Goal: Task Accomplishment & Management: Manage account settings

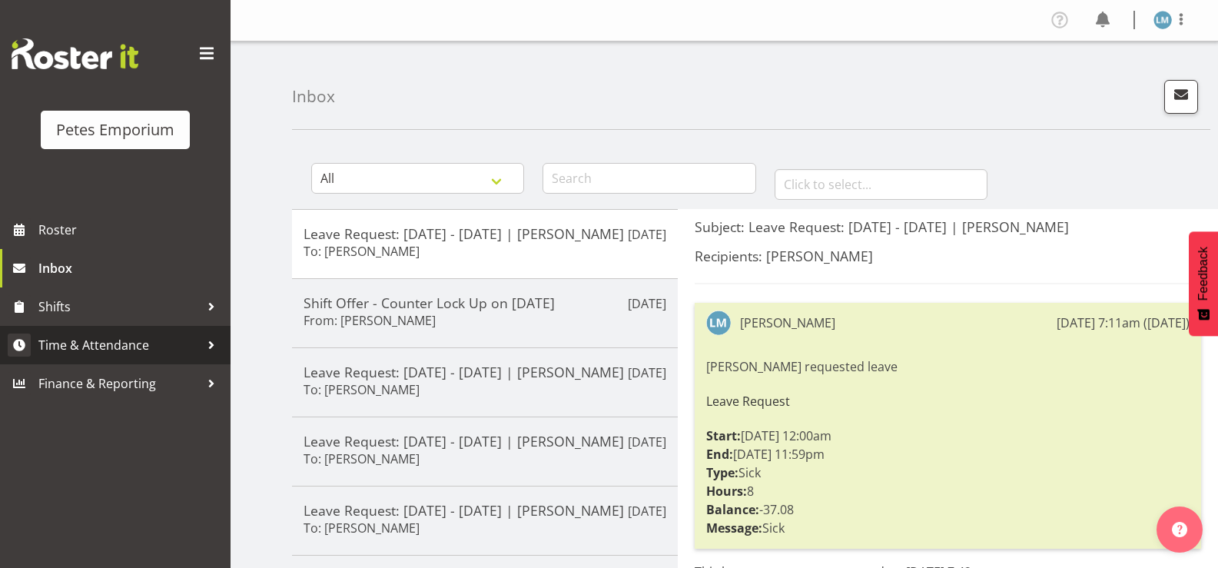
click at [153, 349] on span "Time & Attendance" at bounding box center [118, 345] width 161 height 23
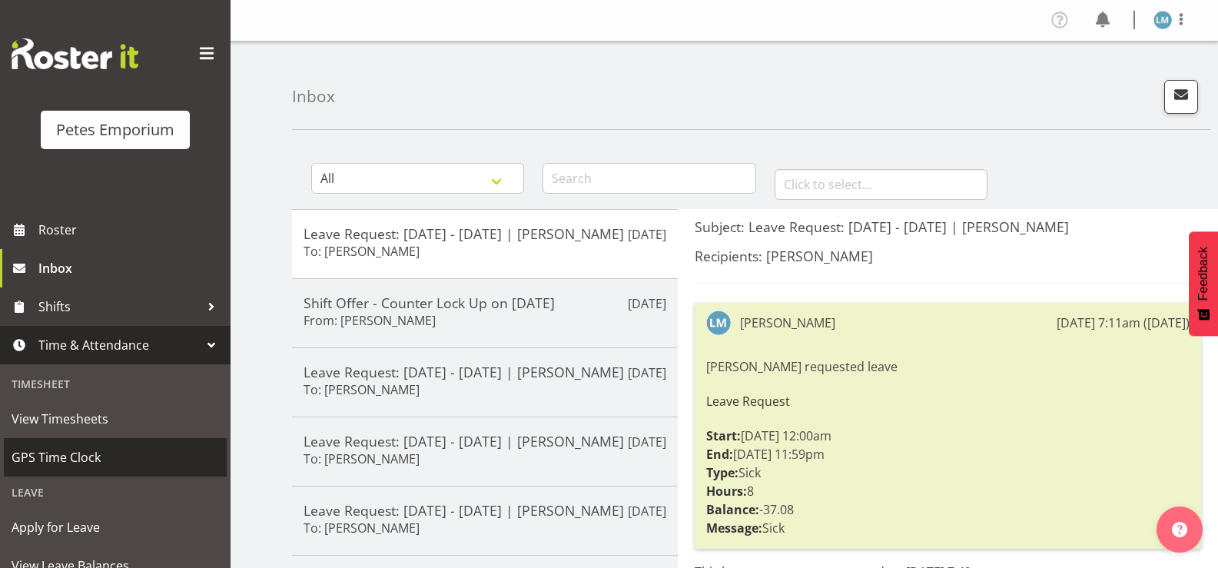
click at [134, 454] on span "GPS Time Clock" at bounding box center [116, 457] width 208 height 23
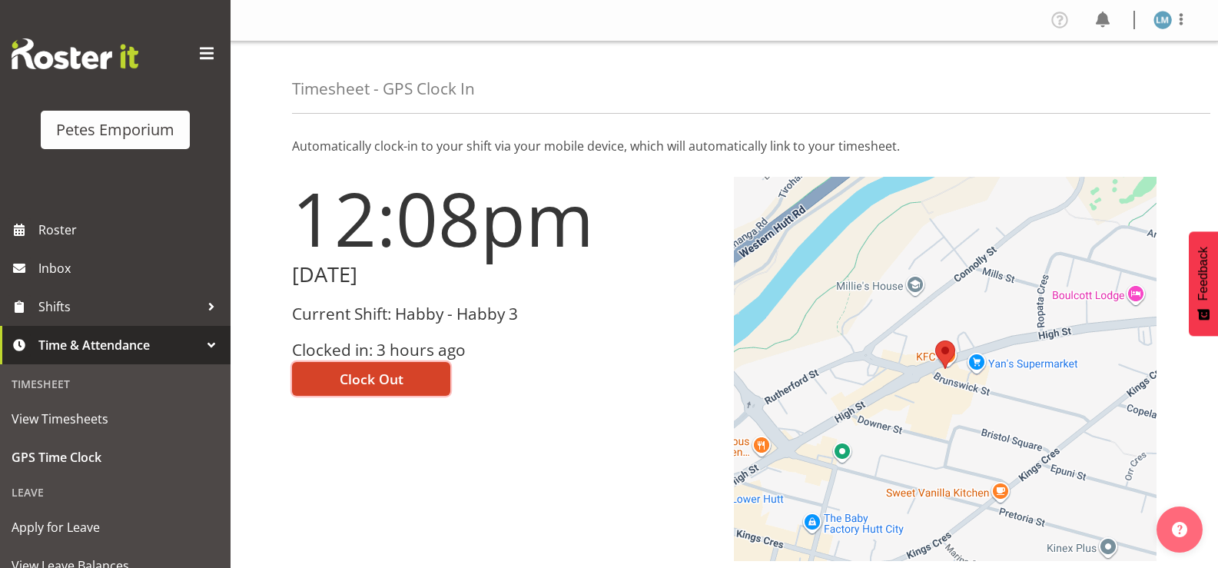
click at [390, 377] on span "Clock Out" at bounding box center [372, 379] width 64 height 20
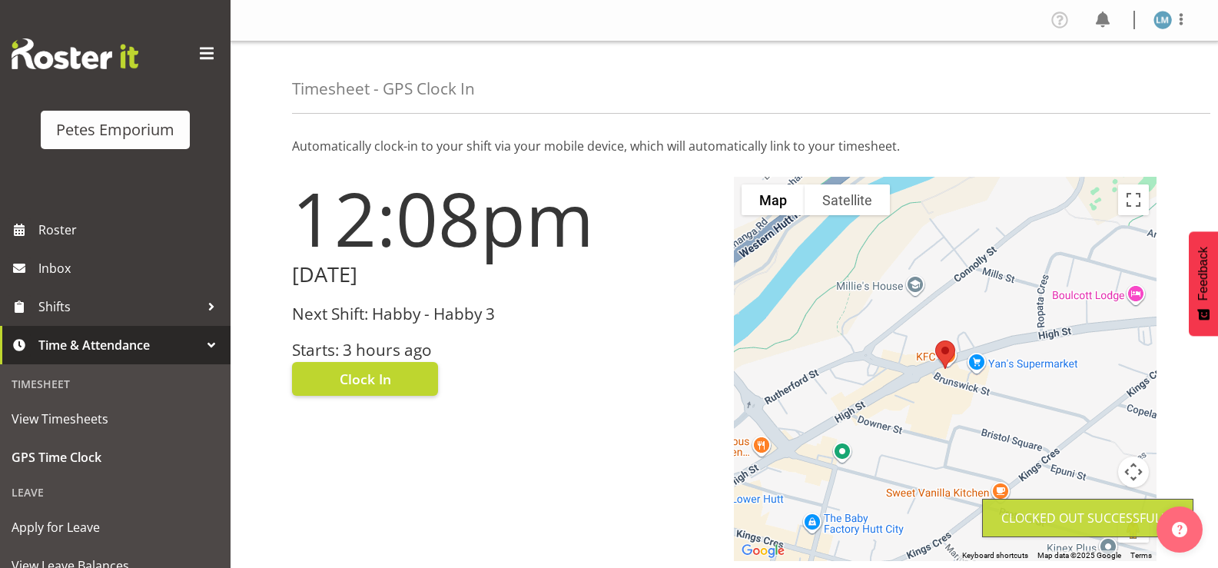
click at [1164, 18] on img at bounding box center [1163, 20] width 18 height 18
click at [1127, 79] on link "Log Out" at bounding box center [1117, 81] width 148 height 28
